Goal: Information Seeking & Learning: Learn about a topic

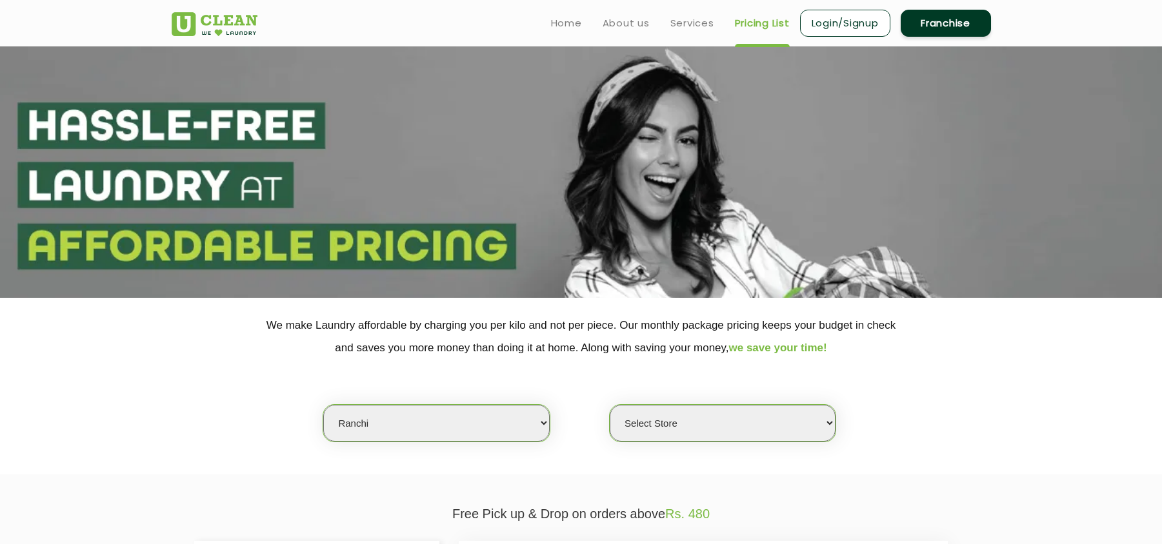
scroll to position [258, 0]
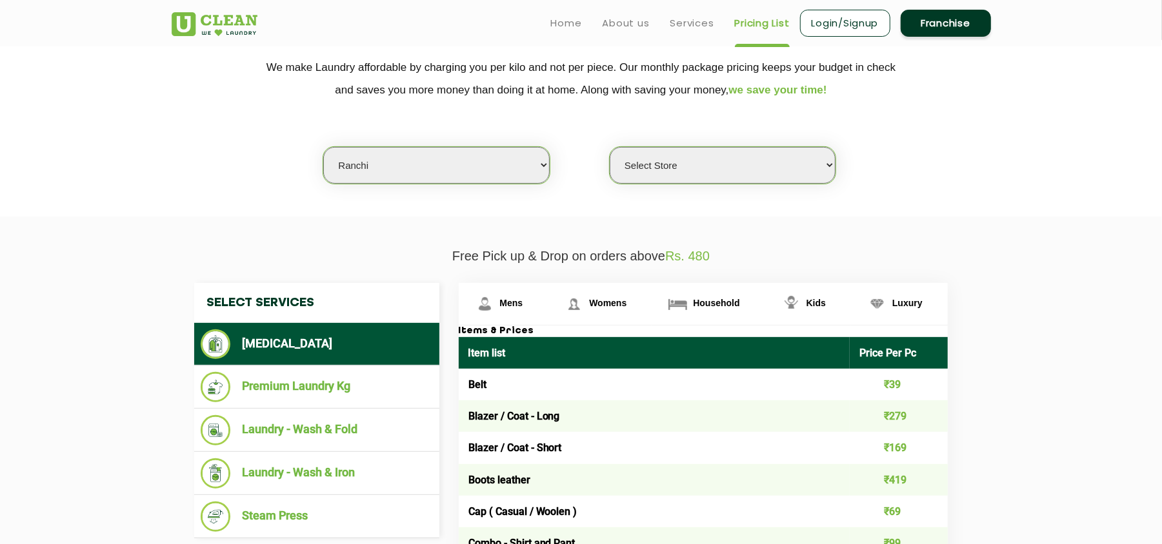
click at [381, 159] on select "Select city [GEOGRAPHIC_DATA] [GEOGRAPHIC_DATA] [GEOGRAPHIC_DATA] [GEOGRAPHIC_D…" at bounding box center [436, 165] width 226 height 37
select select "14"
click at [323, 147] on select "Select city [GEOGRAPHIC_DATA] [GEOGRAPHIC_DATA] [GEOGRAPHIC_DATA] [GEOGRAPHIC_D…" at bounding box center [436, 165] width 226 height 37
click at [637, 174] on select "Select Store UClean Aliganj UClean Hazratganj [GEOGRAPHIC_DATA] [GEOGRAPHIC_DAT…" at bounding box center [723, 165] width 226 height 37
select select "116"
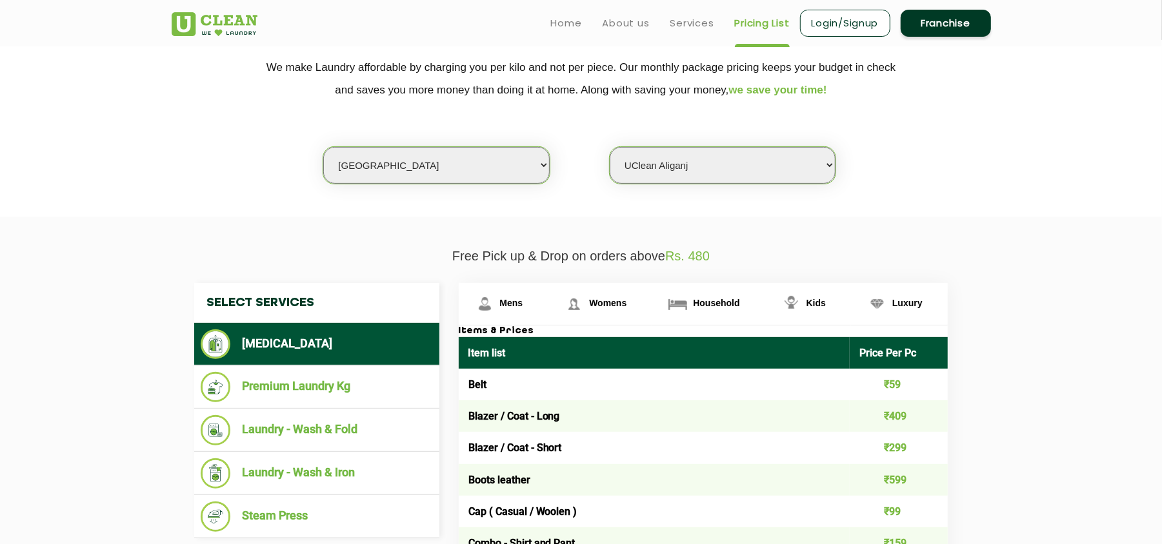
click at [610, 147] on select "Select Store UClean Aliganj UClean Hazratganj [GEOGRAPHIC_DATA] [GEOGRAPHIC_DAT…" at bounding box center [723, 165] width 226 height 37
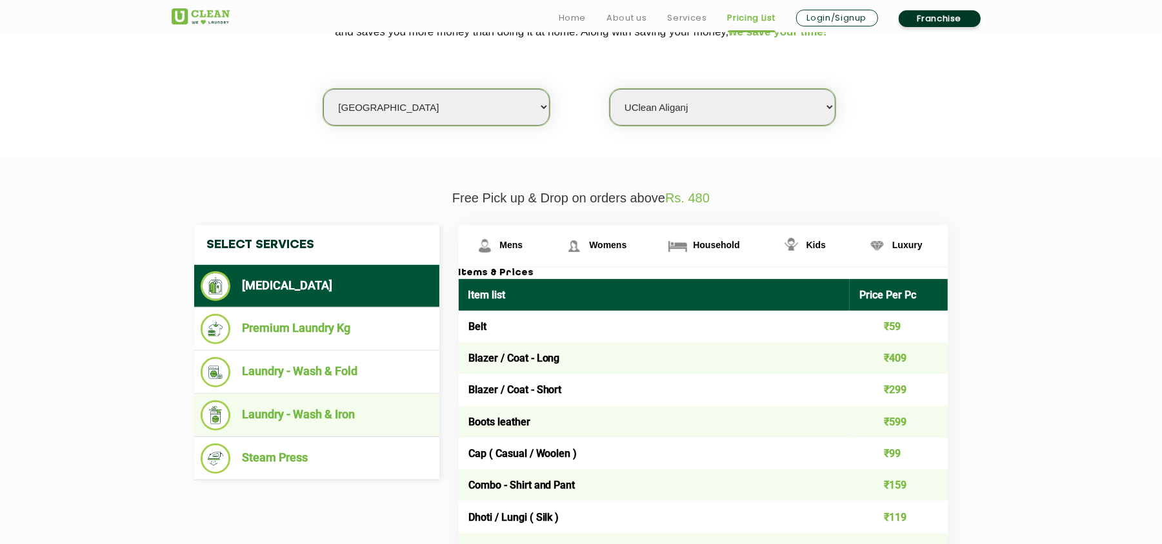
scroll to position [344, 0]
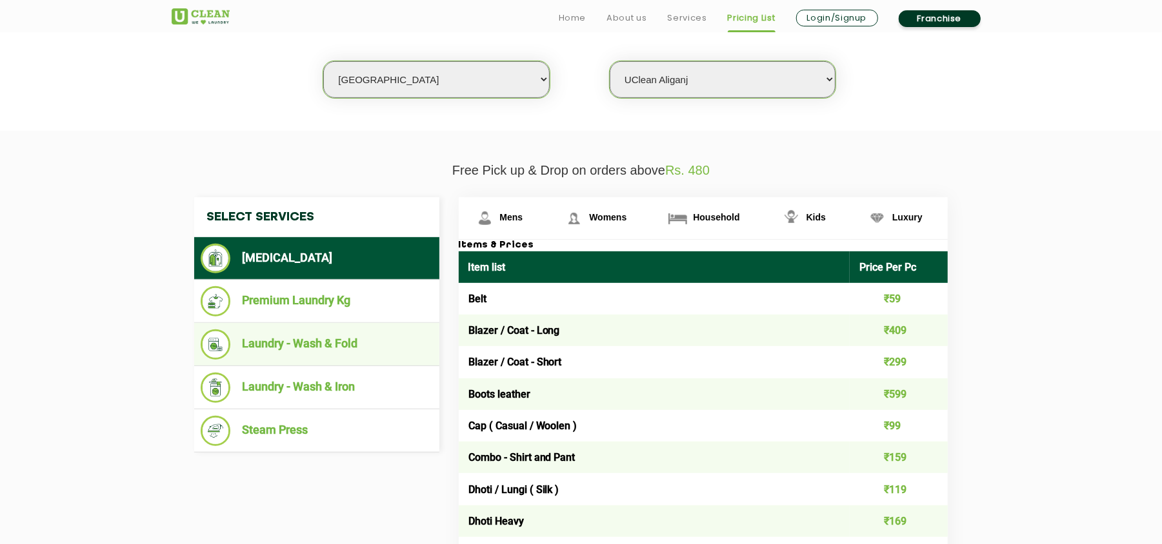
click at [357, 352] on li "Laundry - Wash & Fold" at bounding box center [317, 345] width 232 height 30
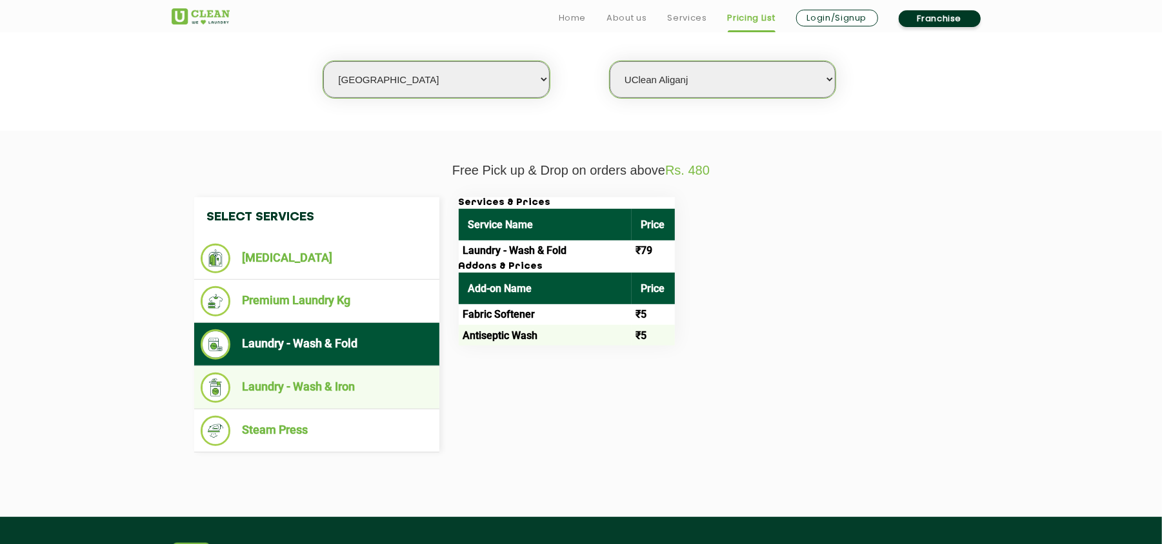
click at [333, 391] on li "Laundry - Wash & Iron" at bounding box center [317, 388] width 232 height 30
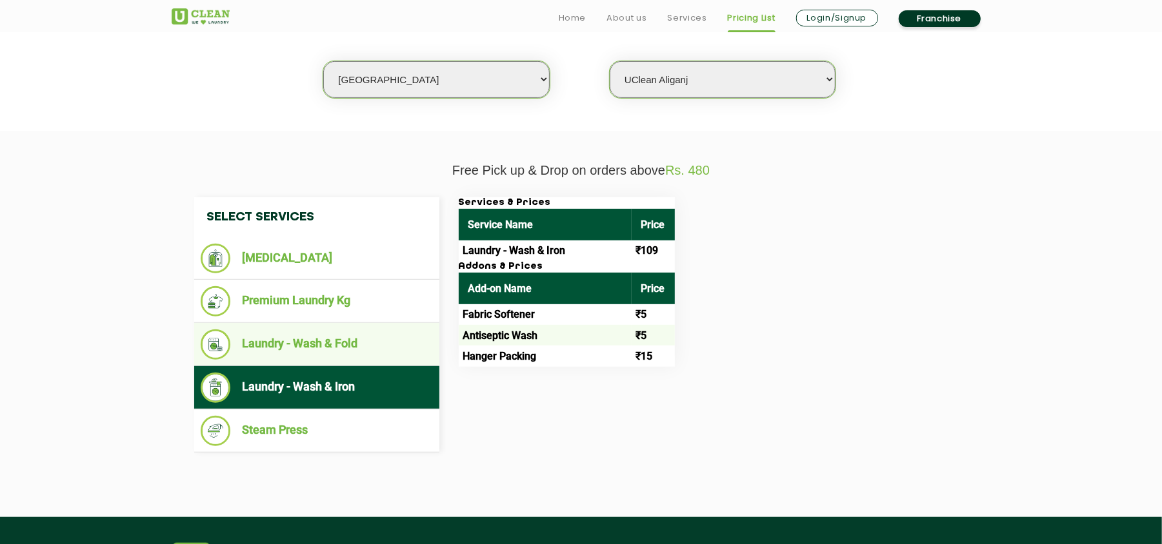
click at [339, 343] on li "Laundry - Wash & Fold" at bounding box center [317, 345] width 232 height 30
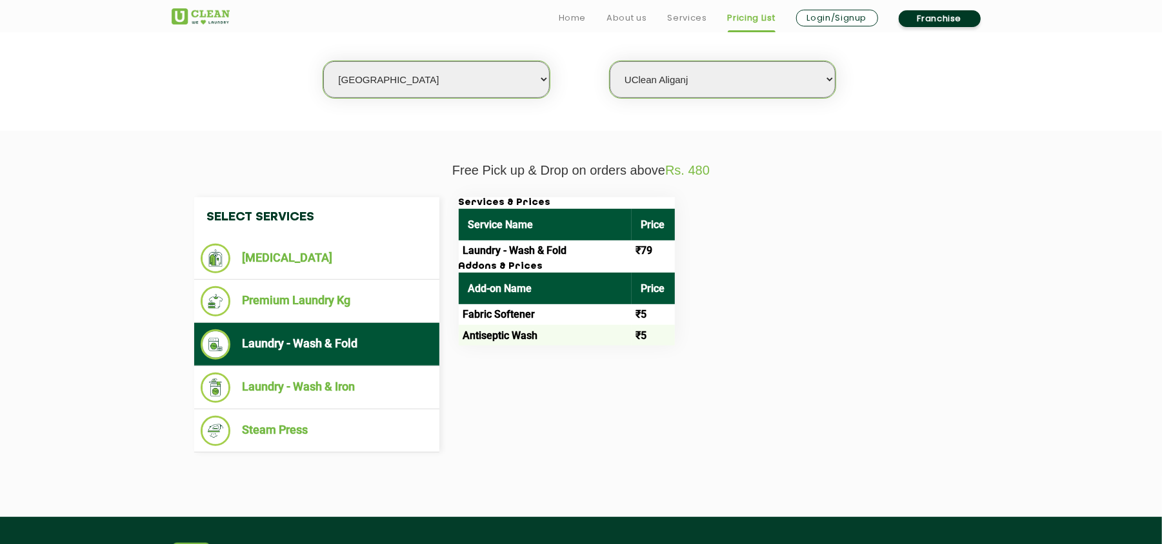
click at [384, 81] on select "Select city [GEOGRAPHIC_DATA] [GEOGRAPHIC_DATA] [GEOGRAPHIC_DATA] [GEOGRAPHIC_D…" at bounding box center [436, 79] width 226 height 37
click at [795, 186] on div "Select Services [MEDICAL_DATA] Premium Laundry Kg Laundry - Wash & Fold Laundry…" at bounding box center [581, 325] width 839 height 294
click at [426, 77] on select "Select city [GEOGRAPHIC_DATA] [GEOGRAPHIC_DATA] [GEOGRAPHIC_DATA] [GEOGRAPHIC_D…" at bounding box center [436, 79] width 226 height 37
drag, startPoint x: 424, startPoint y: 74, endPoint x: 594, endPoint y: 140, distance: 182.8
click at [424, 74] on select "Select city [GEOGRAPHIC_DATA] [GEOGRAPHIC_DATA] [GEOGRAPHIC_DATA] [GEOGRAPHIC_D…" at bounding box center [436, 79] width 226 height 37
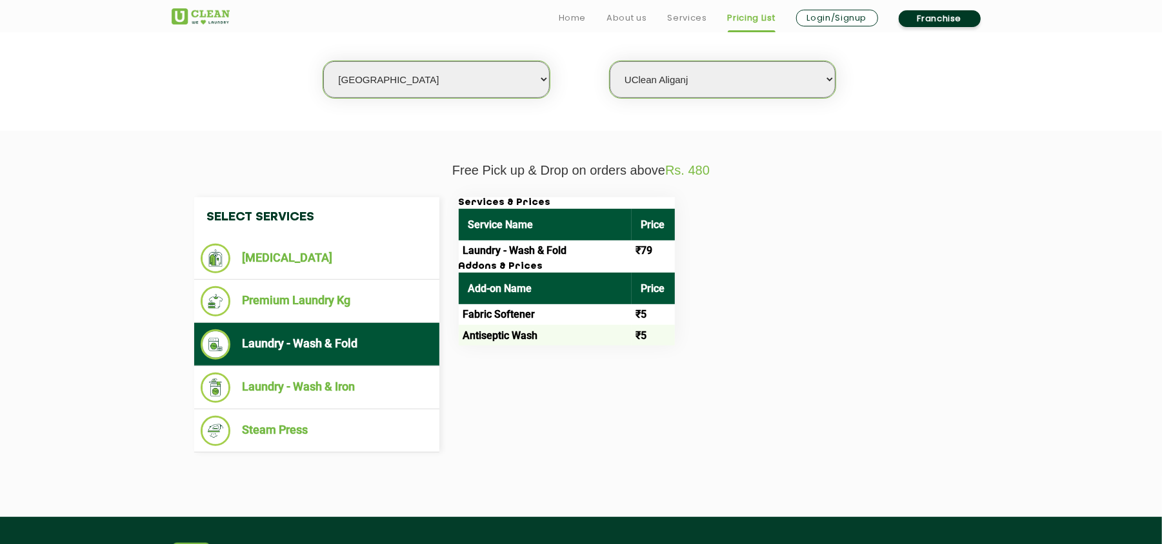
drag, startPoint x: 757, startPoint y: 192, endPoint x: 682, endPoint y: 168, distance: 78.5
click at [757, 192] on div "Select Services [MEDICAL_DATA] Premium Laundry Kg Laundry - Wash & Fold Laundry…" at bounding box center [581, 325] width 839 height 294
click at [415, 84] on select "Select city [GEOGRAPHIC_DATA] [GEOGRAPHIC_DATA] [GEOGRAPHIC_DATA] [GEOGRAPHIC_D…" at bounding box center [436, 79] width 226 height 37
click at [418, 74] on select "Select city [GEOGRAPHIC_DATA] [GEOGRAPHIC_DATA] [GEOGRAPHIC_DATA] [GEOGRAPHIC_D…" at bounding box center [436, 79] width 226 height 37
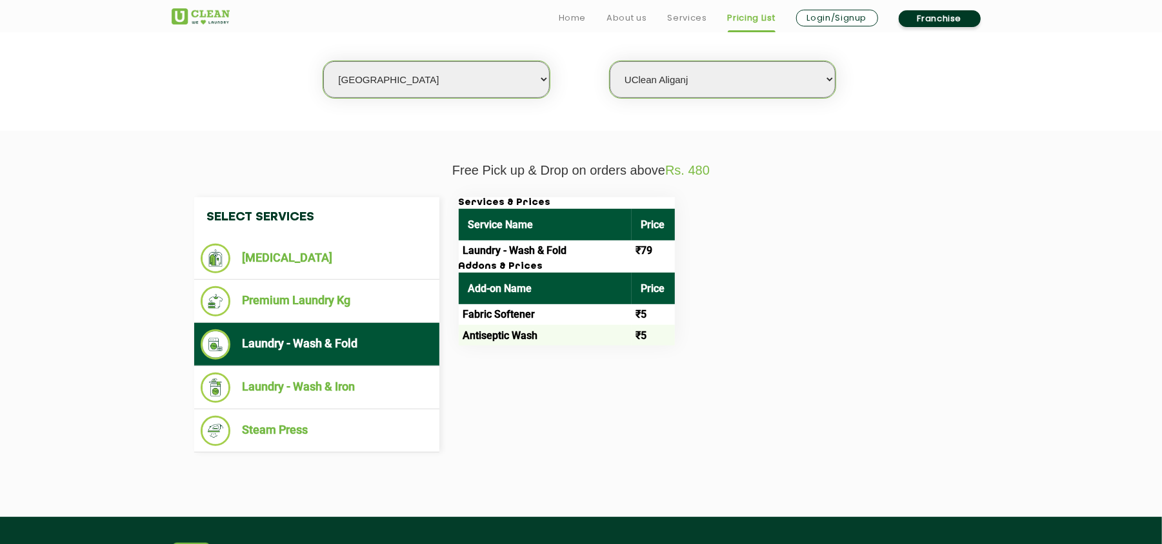
select select "154"
click at [323, 61] on select "Select city [GEOGRAPHIC_DATA] [GEOGRAPHIC_DATA] [GEOGRAPHIC_DATA] [GEOGRAPHIC_D…" at bounding box center [436, 79] width 226 height 37
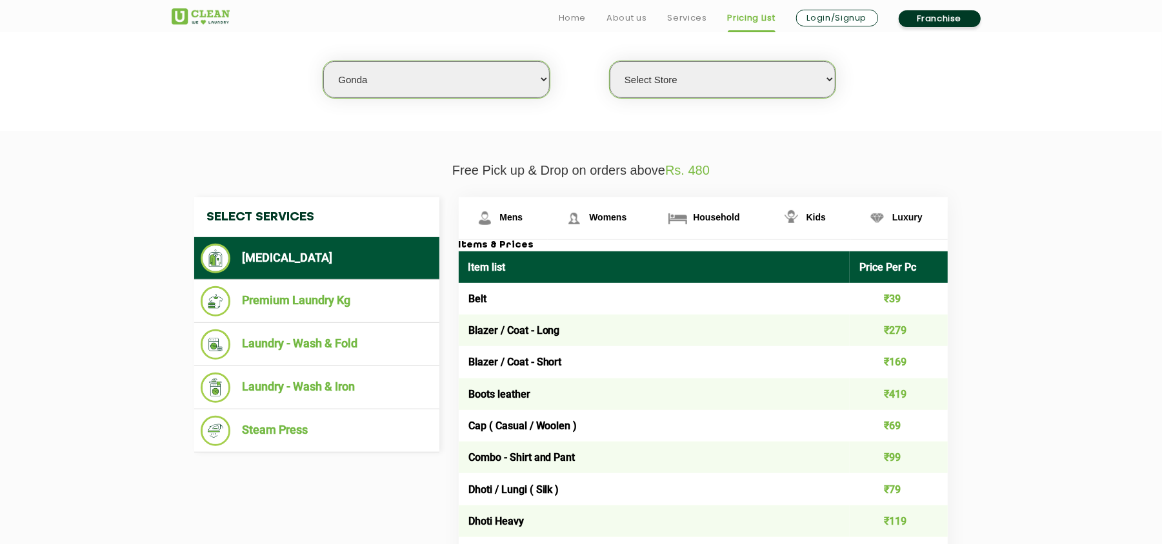
click at [668, 72] on select "Select Store [PERSON_NAME]" at bounding box center [723, 79] width 226 height 37
select select "463"
click at [610, 61] on select "Select Store [PERSON_NAME]" at bounding box center [723, 79] width 226 height 37
click at [708, 215] on span "Household" at bounding box center [716, 217] width 46 height 10
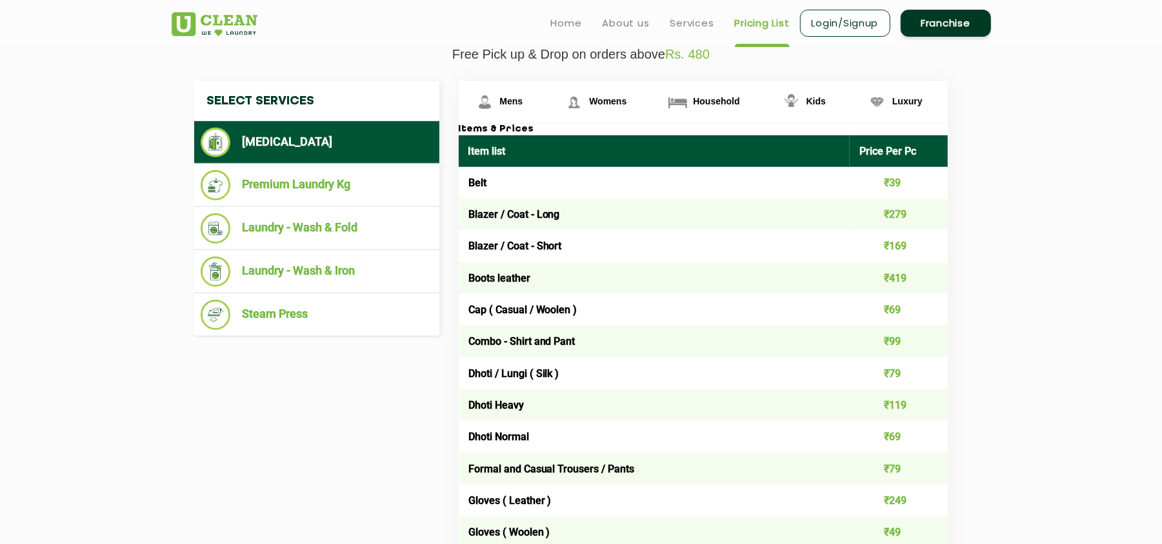
scroll to position [430, 0]
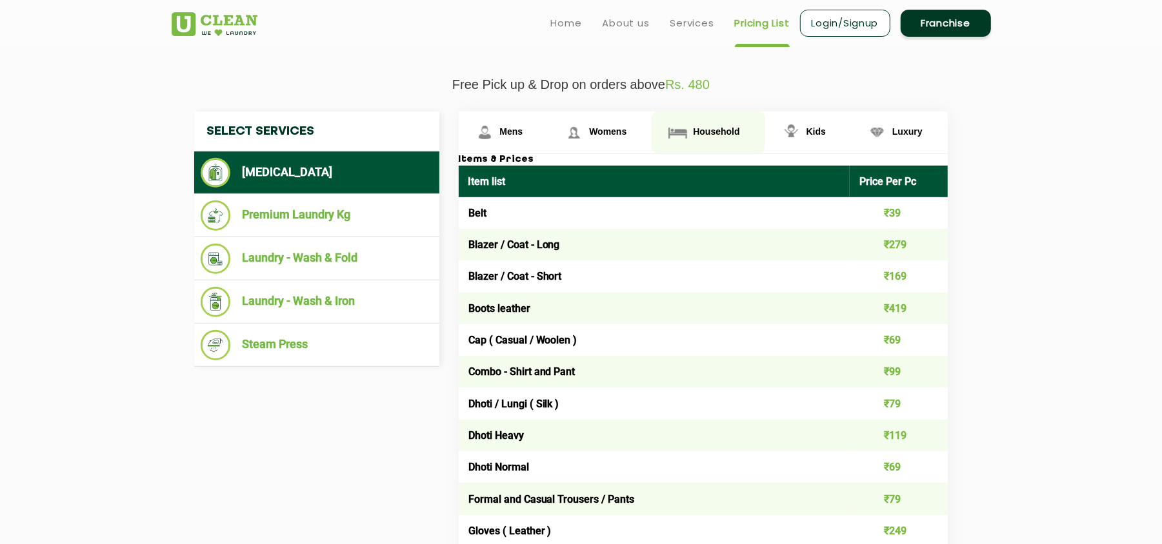
click at [708, 126] on span "Household" at bounding box center [716, 131] width 46 height 10
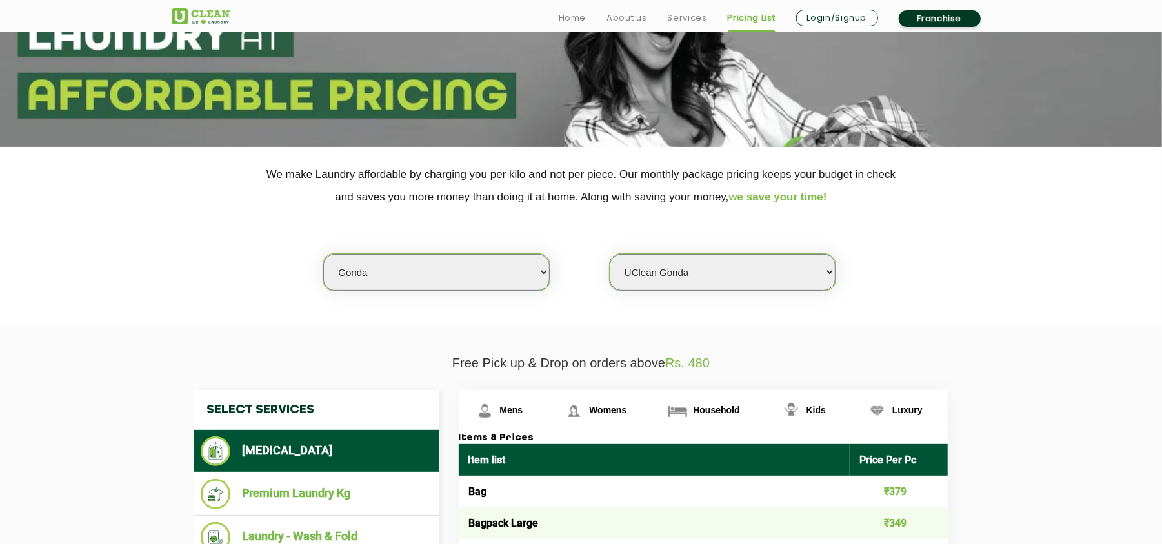
scroll to position [344, 0]
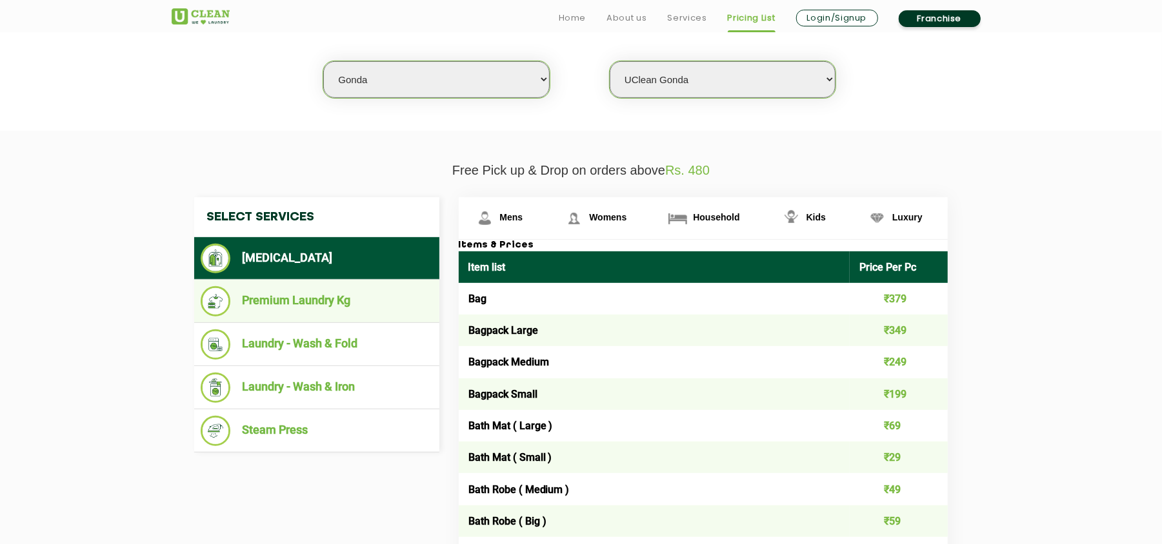
click at [351, 310] on li "Premium Laundry Kg" at bounding box center [317, 301] width 232 height 30
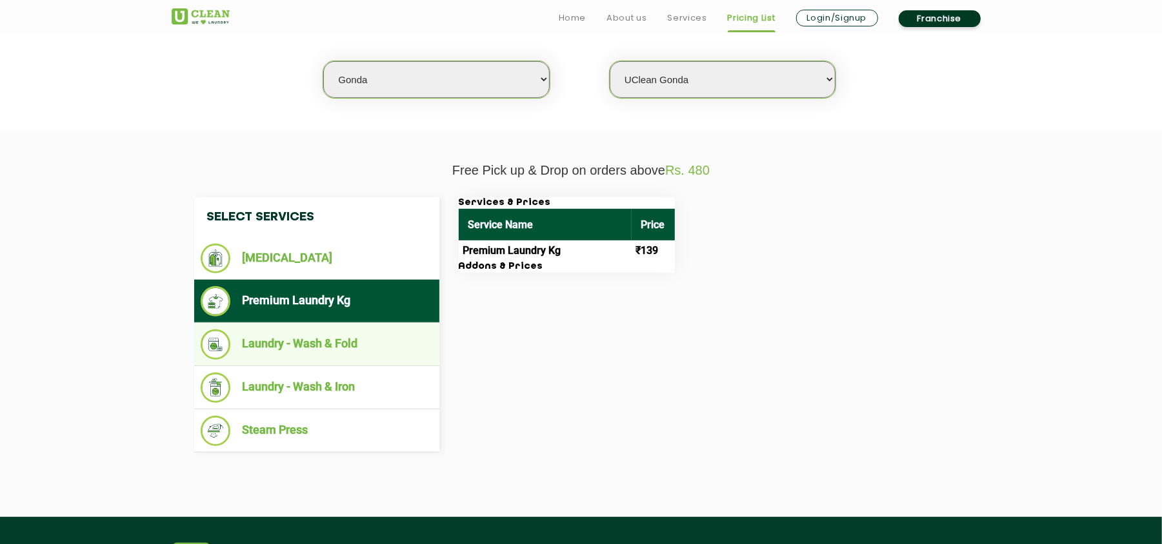
click at [368, 337] on li "Laundry - Wash & Fold" at bounding box center [317, 345] width 232 height 30
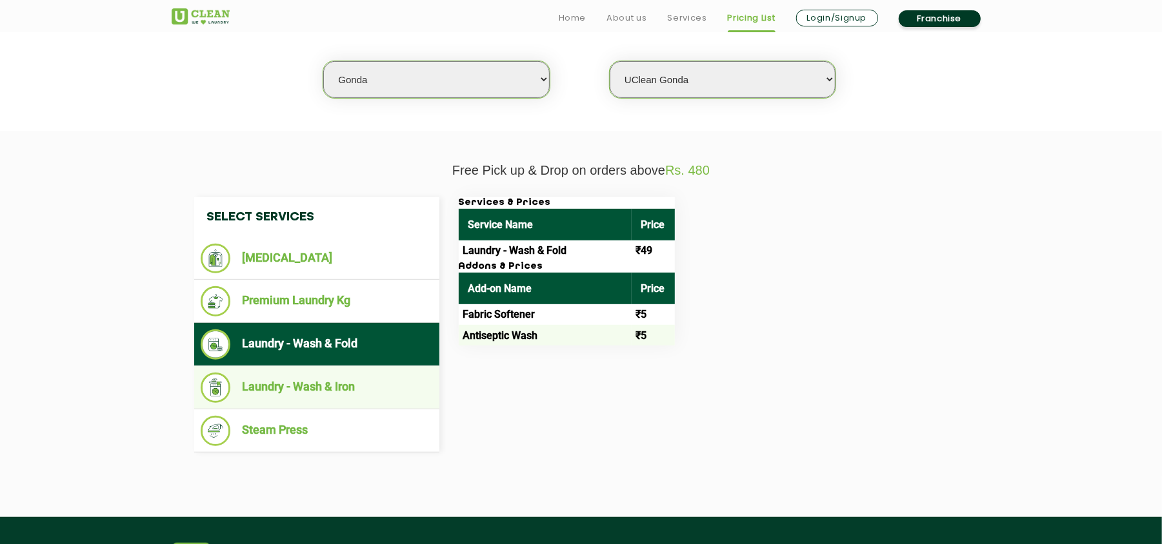
click at [377, 388] on li "Laundry - Wash & Iron" at bounding box center [317, 388] width 232 height 30
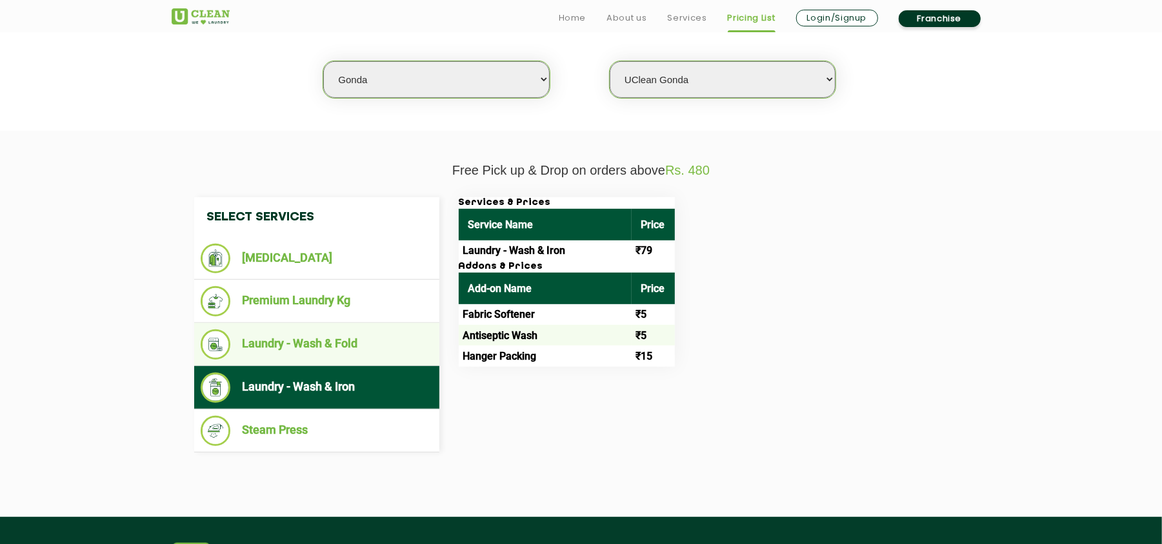
click at [363, 346] on li "Laundry - Wash & Fold" at bounding box center [317, 345] width 232 height 30
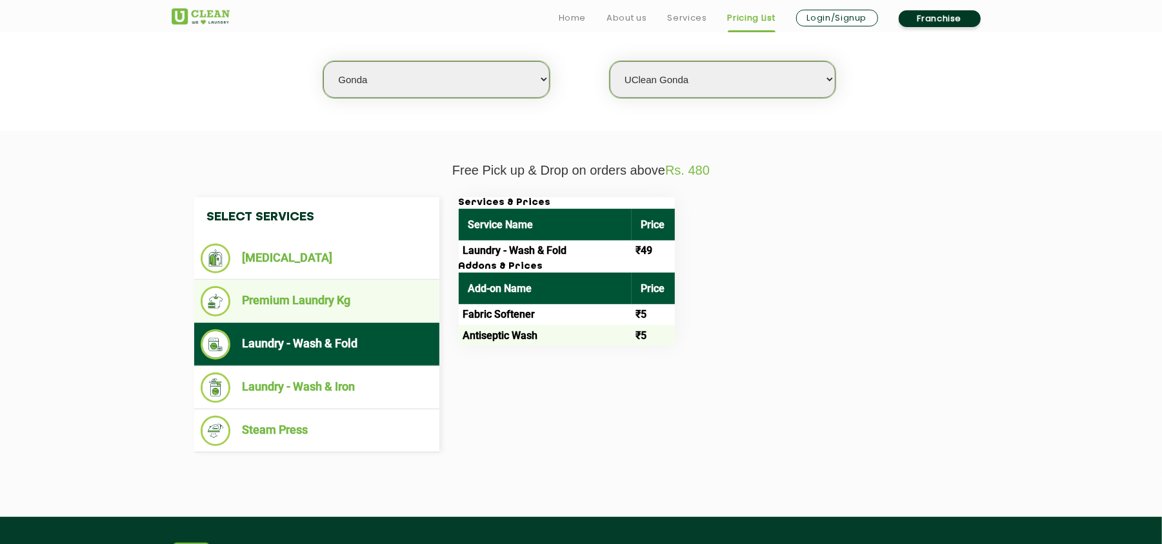
click at [323, 292] on li "Premium Laundry Kg" at bounding box center [317, 301] width 232 height 30
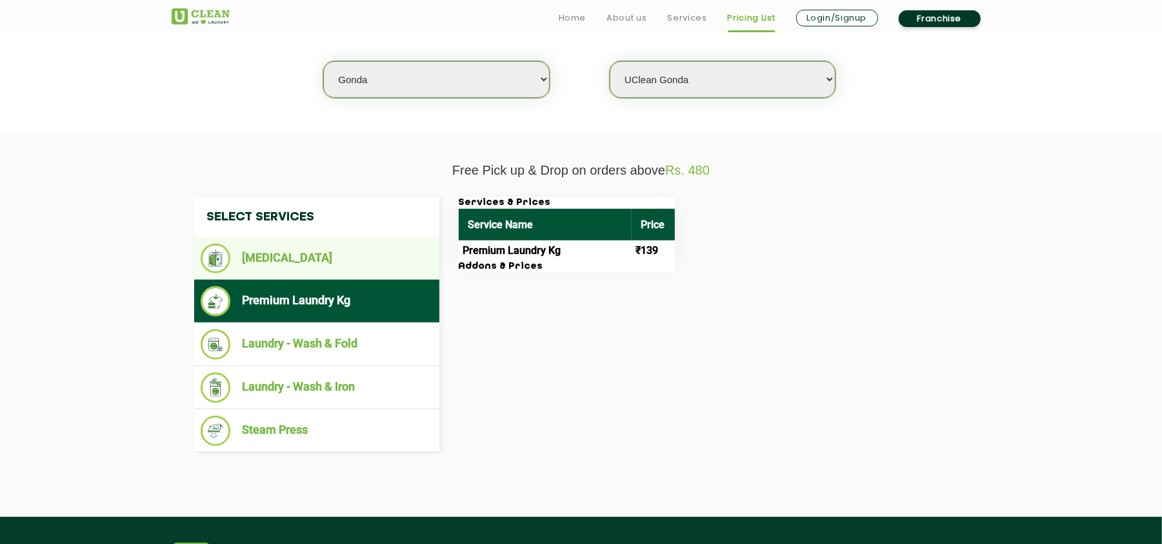
click at [328, 268] on li "[MEDICAL_DATA]" at bounding box center [317, 259] width 232 height 30
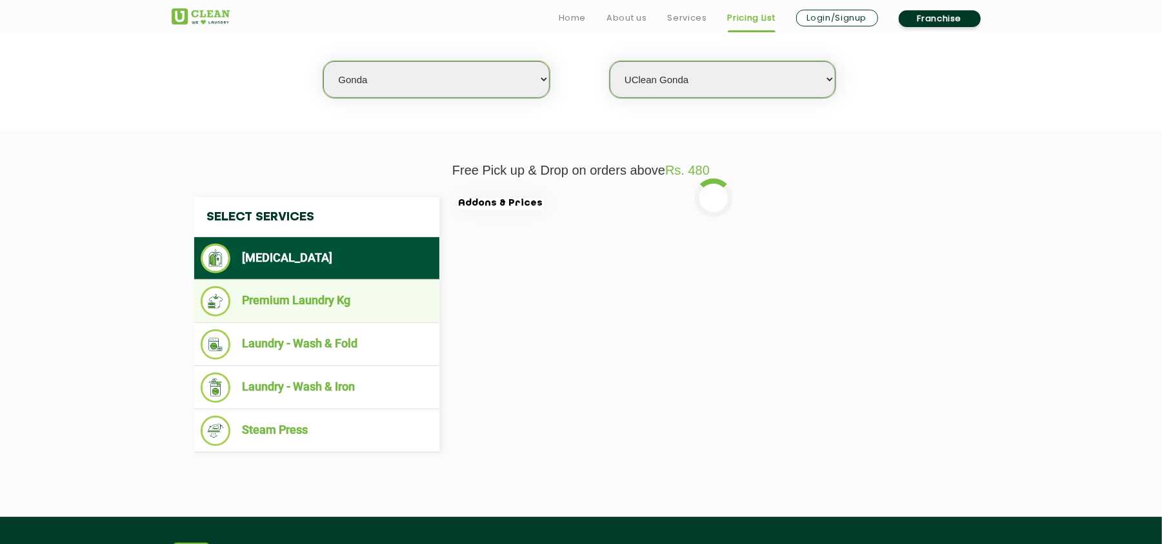
click at [332, 310] on li "Premium Laundry Kg" at bounding box center [317, 301] width 232 height 30
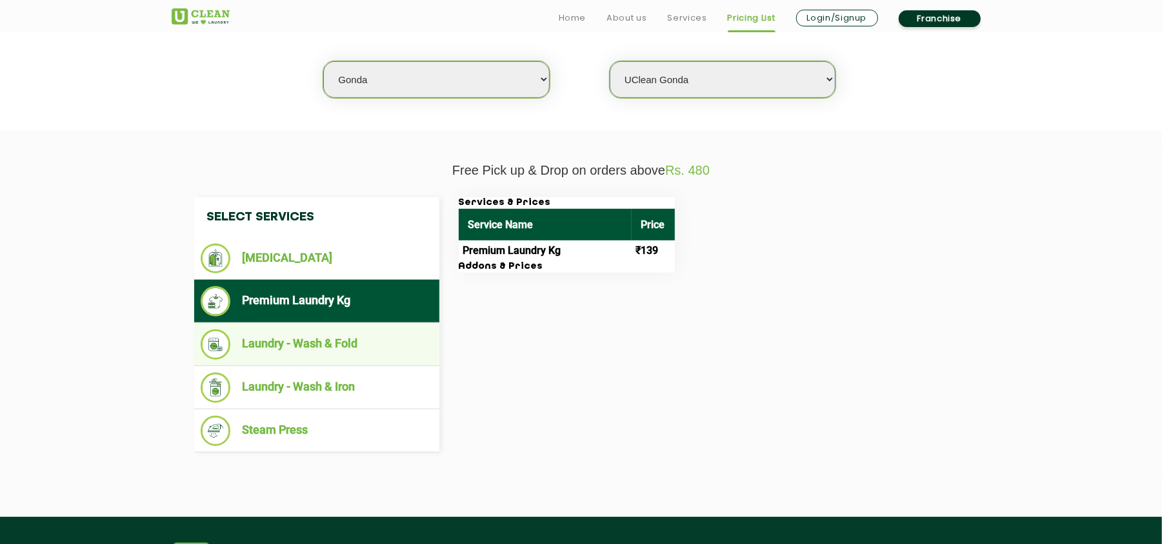
click at [329, 343] on li "Laundry - Wash & Fold" at bounding box center [317, 345] width 232 height 30
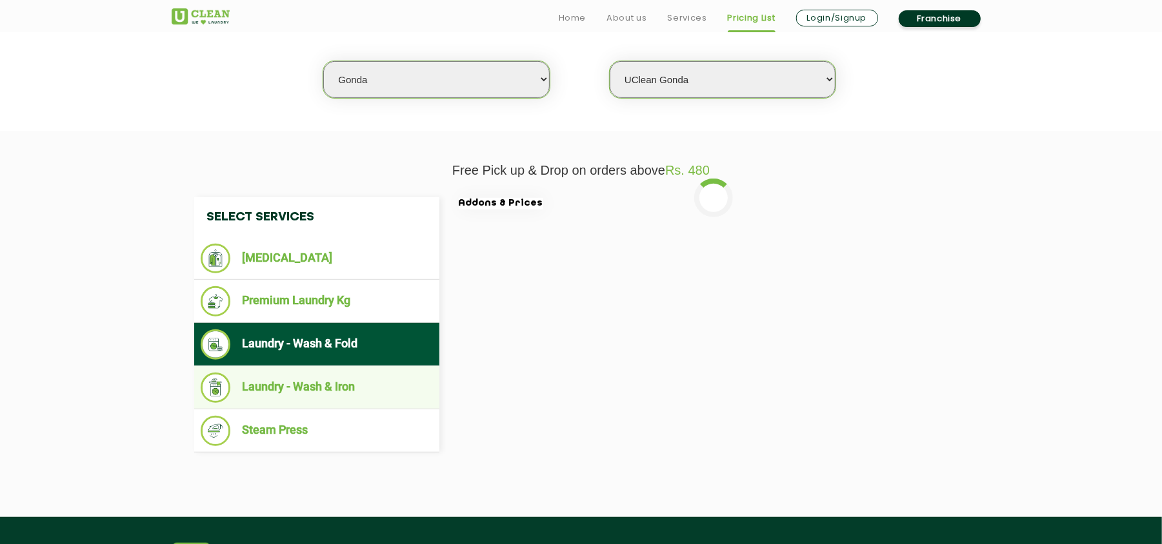
click at [333, 370] on ul "Laundry - Wash & Iron" at bounding box center [316, 387] width 245 height 43
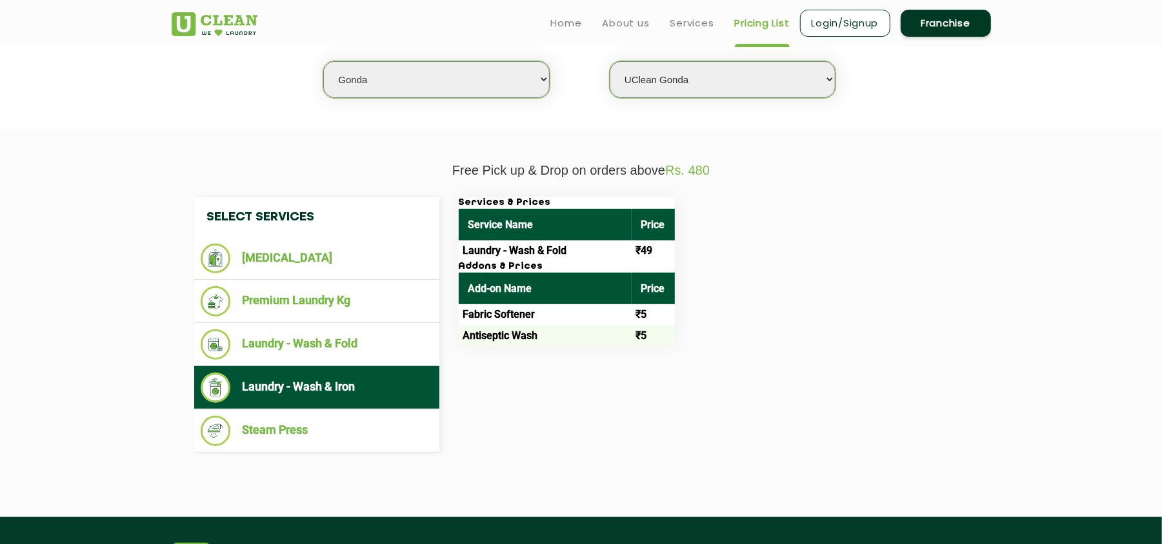
scroll to position [86, 0]
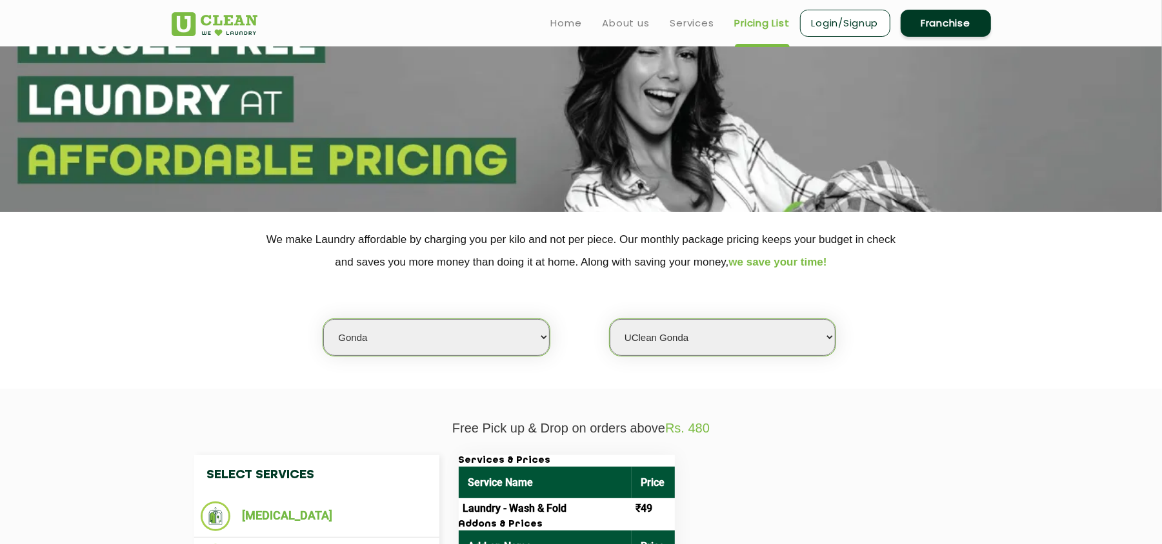
click at [1024, 366] on section "We make Laundry affordable by charging you per kilo and not per piece. Our mont…" at bounding box center [581, 300] width 1162 height 177
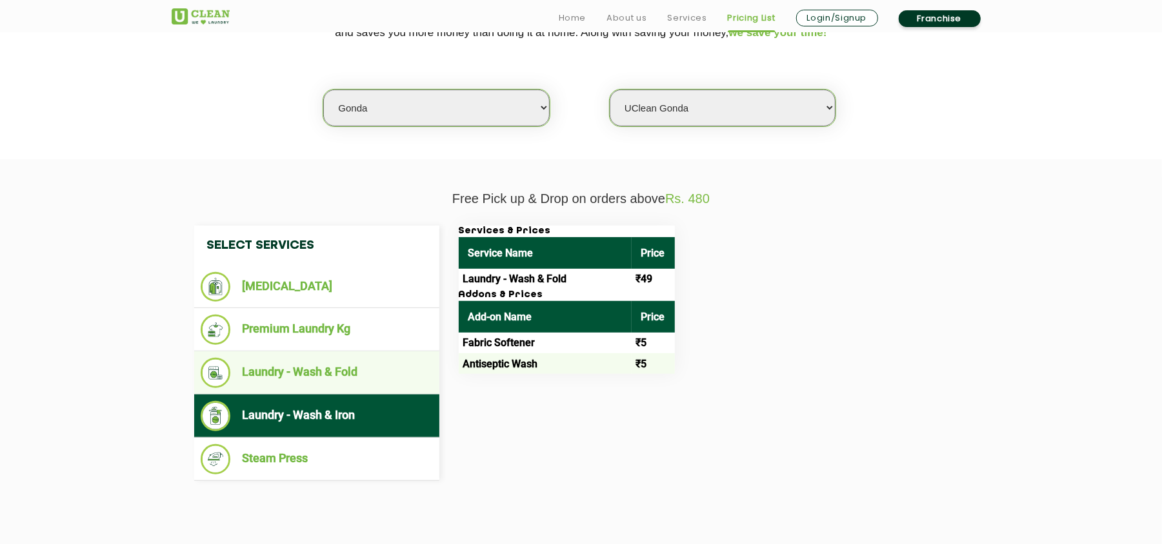
scroll to position [344, 0]
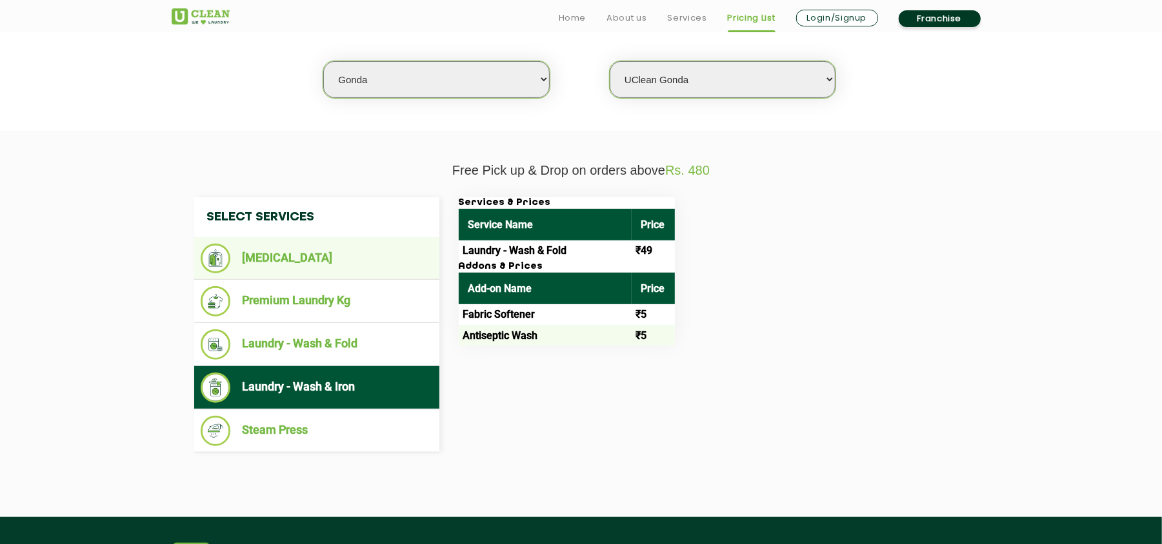
click at [303, 258] on li "[MEDICAL_DATA]" at bounding box center [317, 259] width 232 height 30
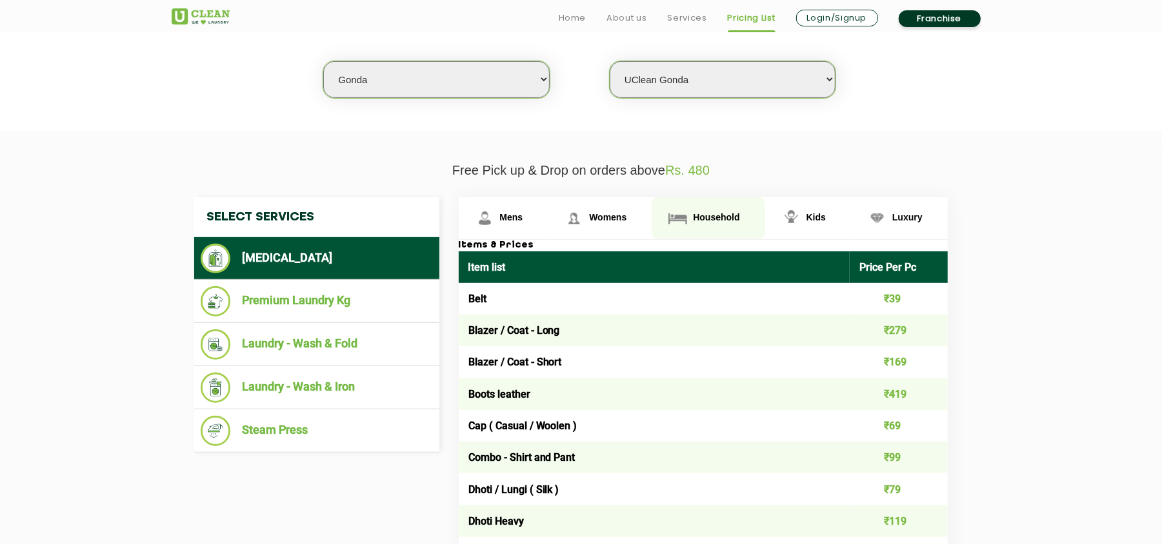
click at [654, 206] on link "Household" at bounding box center [708, 218] width 113 height 42
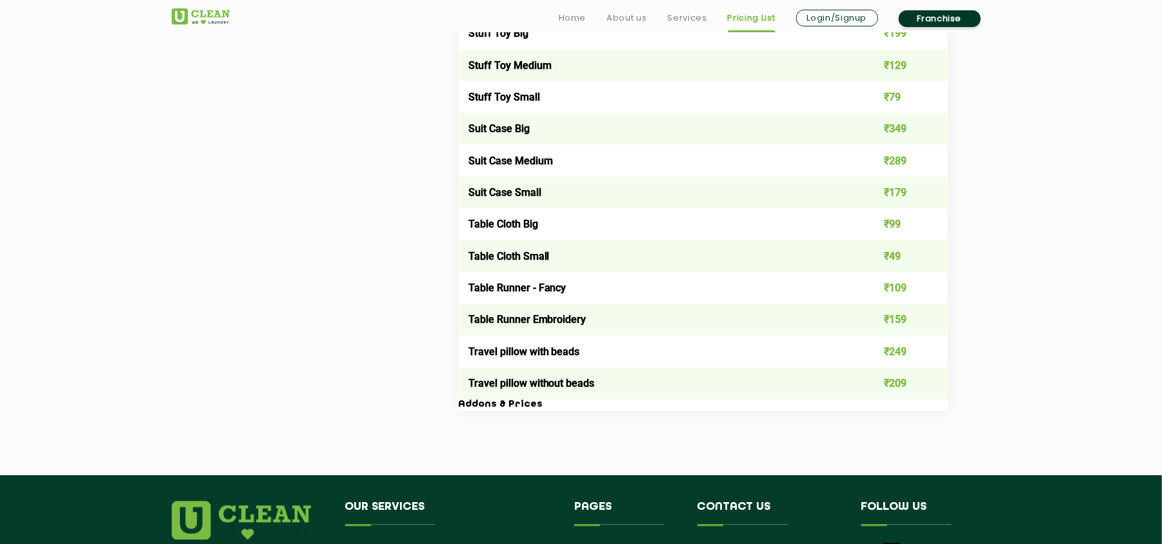
scroll to position [2236, 0]
